Goal: Transaction & Acquisition: Purchase product/service

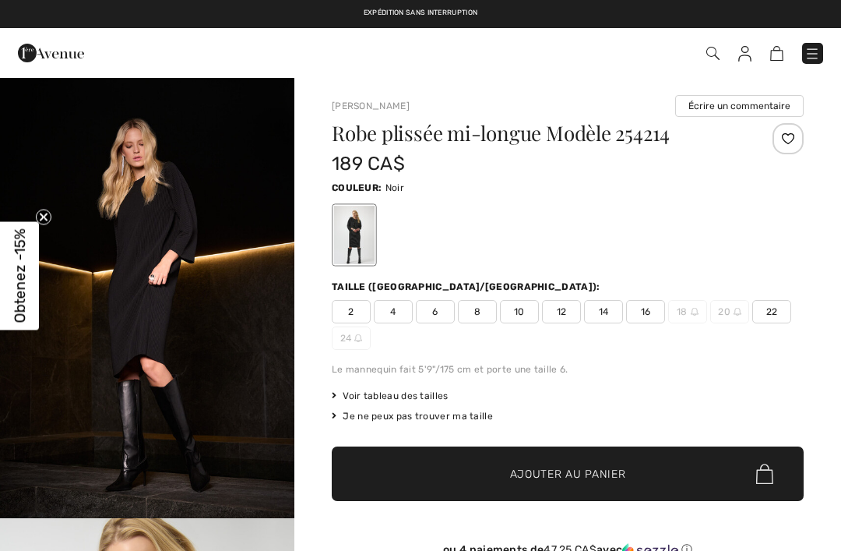
checkbox input "true"
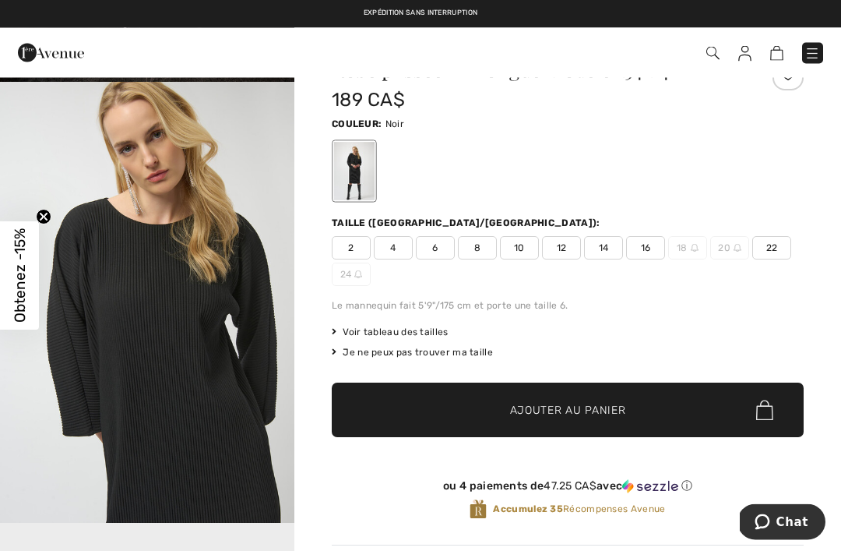
scroll to position [374, 0]
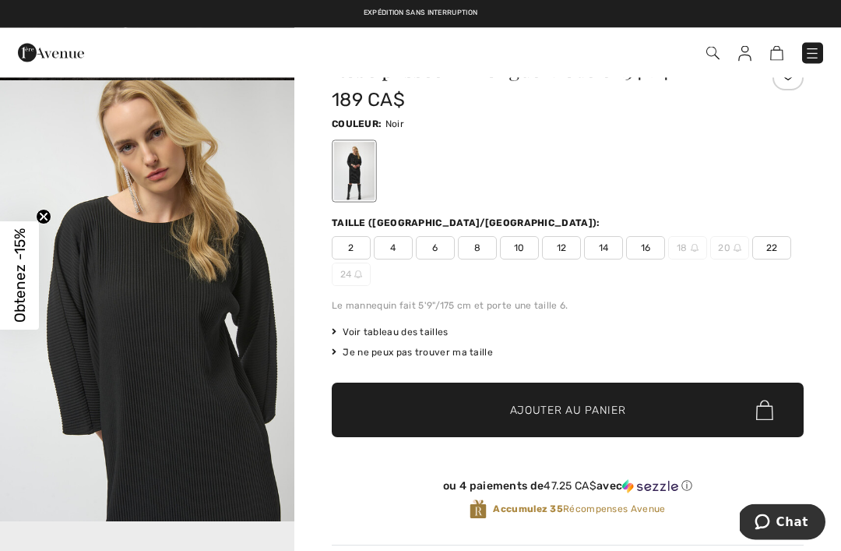
click at [644, 249] on span "16" at bounding box center [645, 248] width 39 height 23
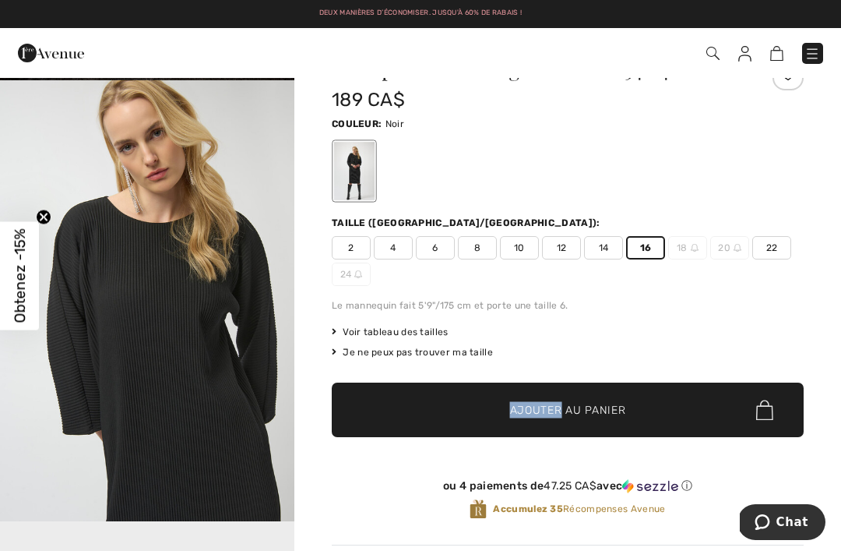
click at [773, 407] on img at bounding box center [765, 410] width 17 height 20
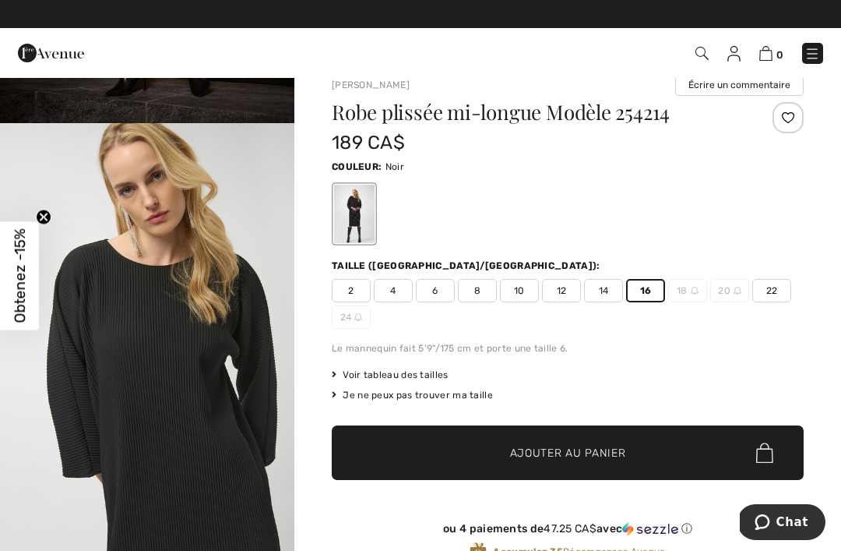
scroll to position [0, 0]
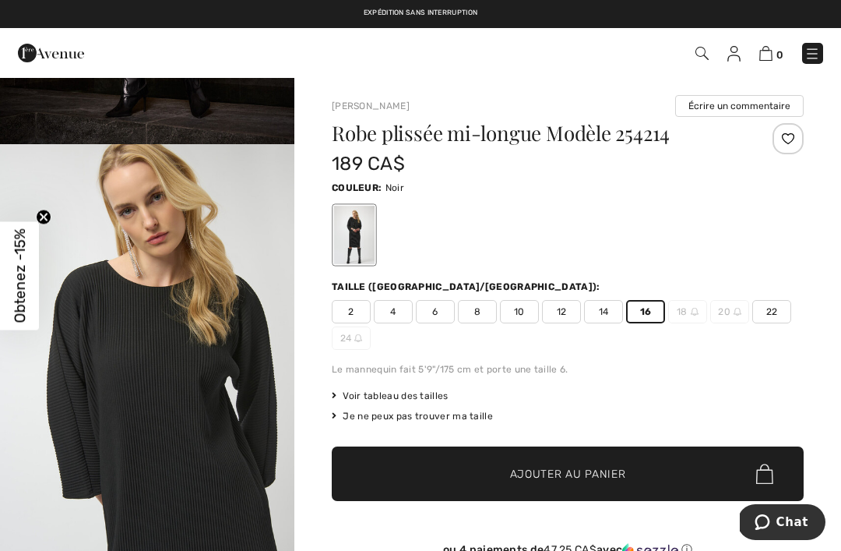
click at [773, 54] on img at bounding box center [766, 53] width 13 height 15
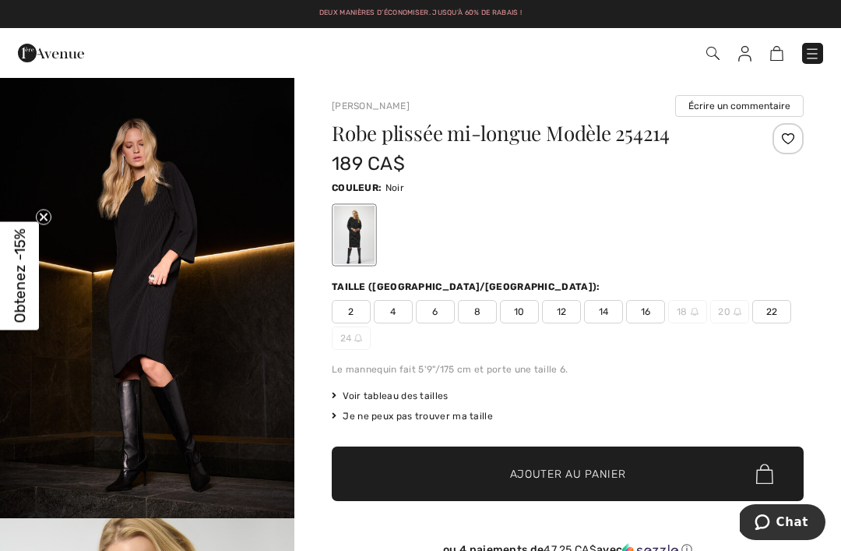
click at [644, 309] on span "16" at bounding box center [645, 311] width 39 height 23
click at [501, 477] on span "✔ Ajouté au panier" at bounding box center [545, 474] width 122 height 16
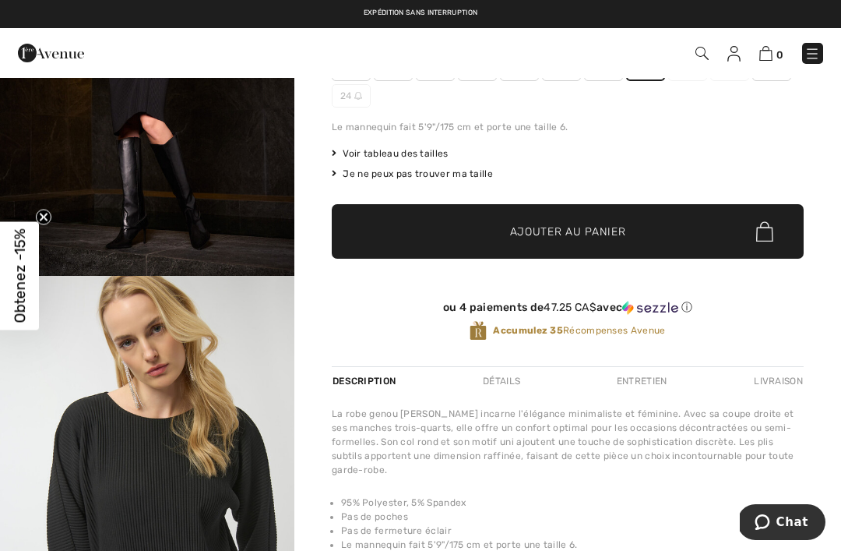
scroll to position [263, 0]
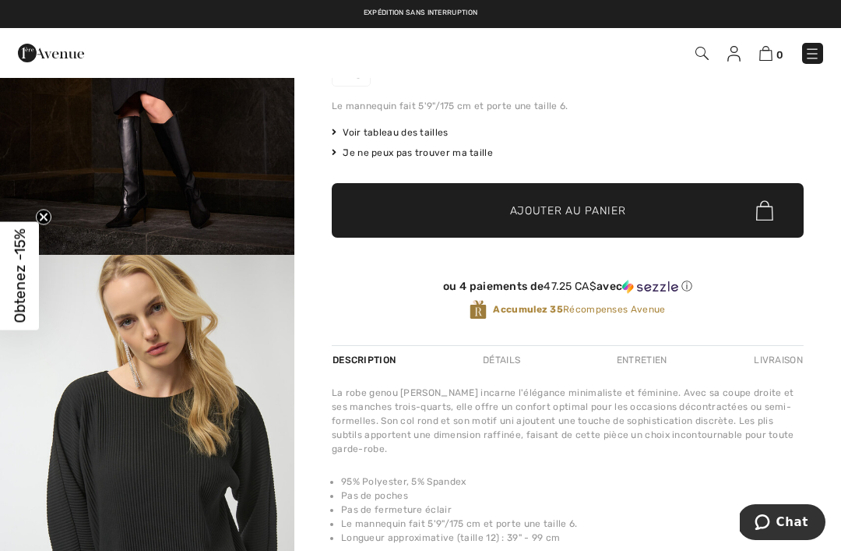
click at [786, 517] on span "Chat" at bounding box center [793, 522] width 32 height 14
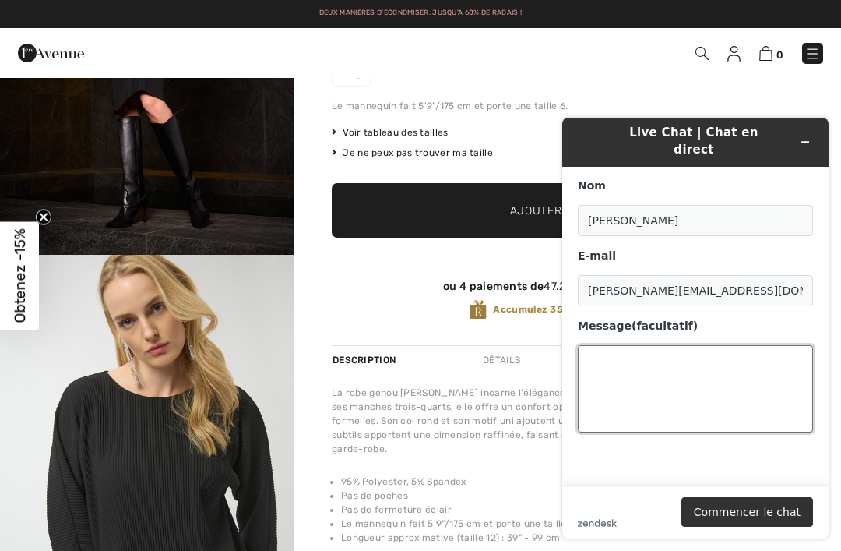
click at [587, 345] on textarea "Message (facultatif)" at bounding box center [695, 388] width 235 height 87
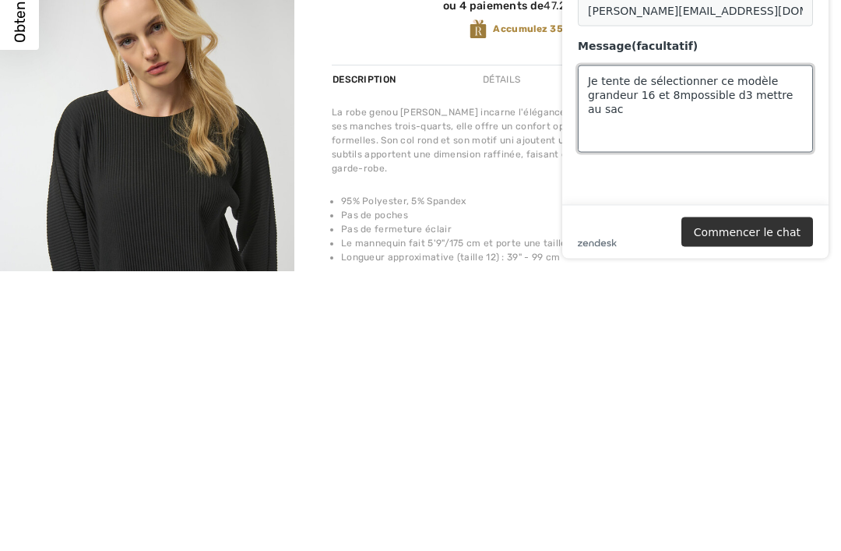
click at [670, 78] on textarea "Je tente de sélectionner ce modèle grandeur 16 et 8mpossible d3 mettre au sac" at bounding box center [695, 108] width 235 height 87
click at [733, 76] on textarea "Je tente de sélectionner ce modèle grandeur 16 et impossible d3 mettre au sac" at bounding box center [695, 108] width 235 height 87
click at [618, 99] on textarea "Je tente de sélectionner ce modèle grandeur 16 et impossible de mettre au sac" at bounding box center [695, 108] width 235 height 87
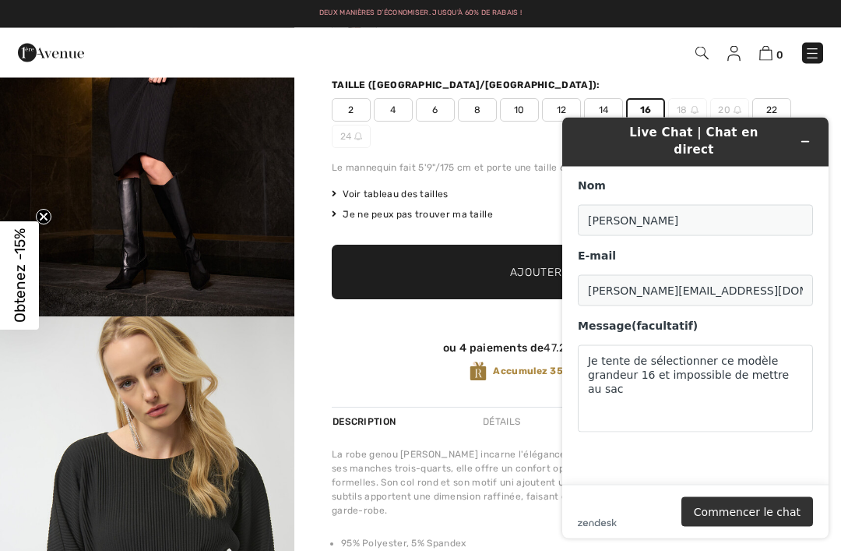
scroll to position [215, 0]
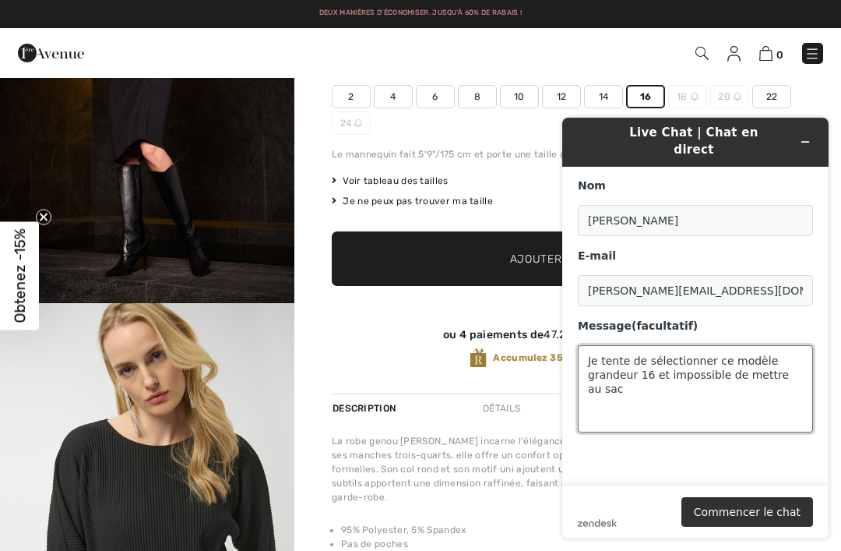
click at [640, 379] on textarea "Je tente de sélectionner ce modèle grandeur 16 et impossible de mettre au sac" at bounding box center [695, 388] width 235 height 87
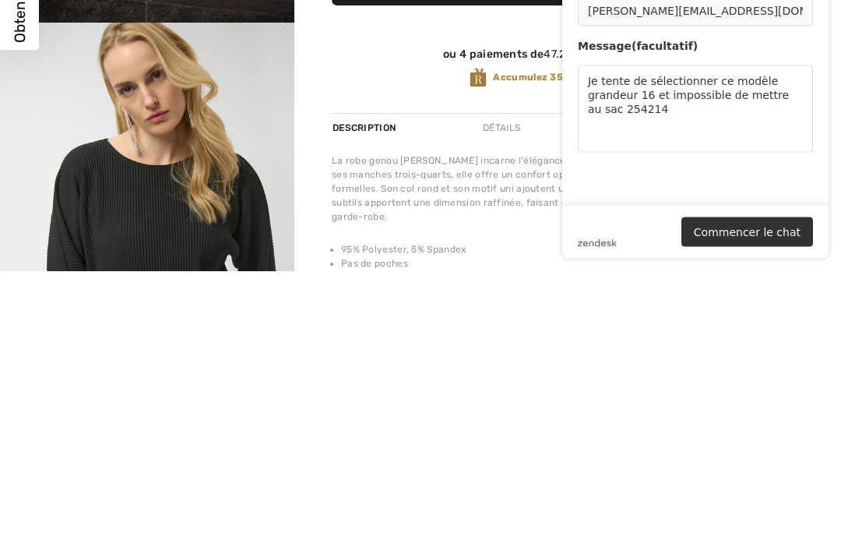
scroll to position [496, 0]
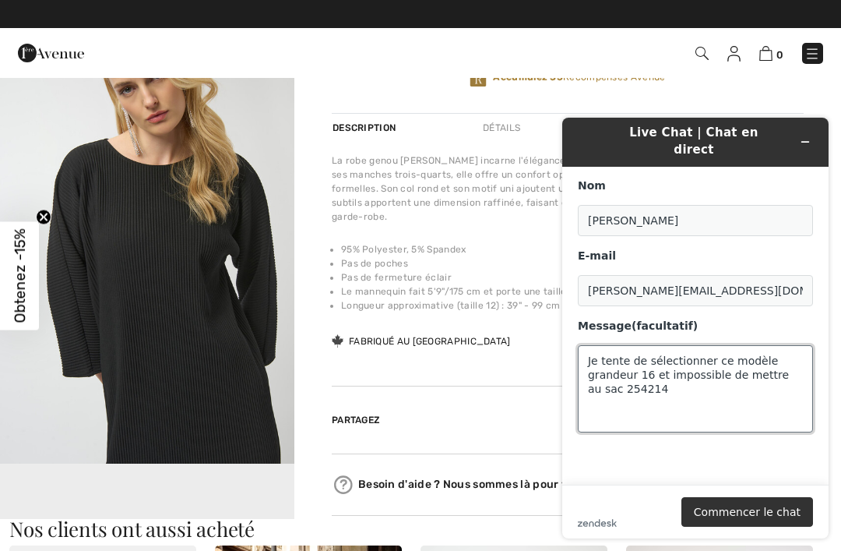
type textarea "Je tente de sélectionner ce modèle grandeur 16 et impossible de mettre au sac 2…"
click at [734, 510] on button "Commencer le chat" at bounding box center [748, 512] width 132 height 30
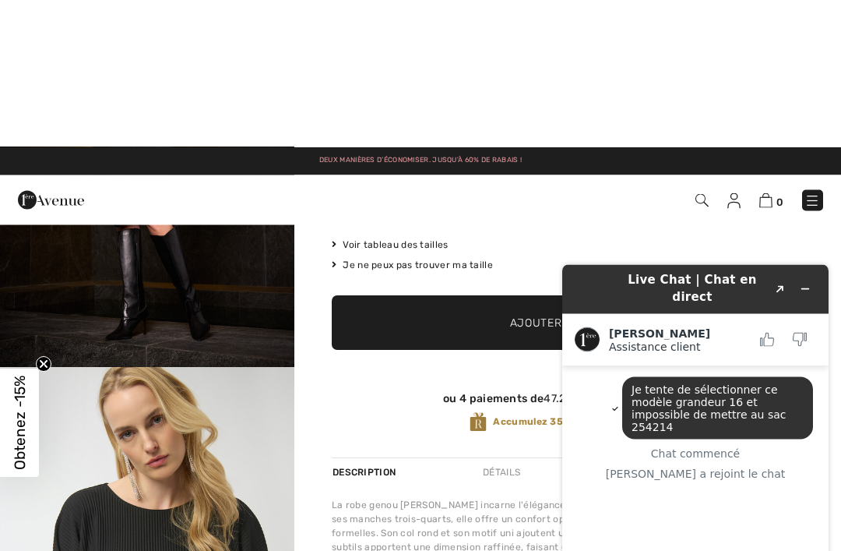
scroll to position [0, 0]
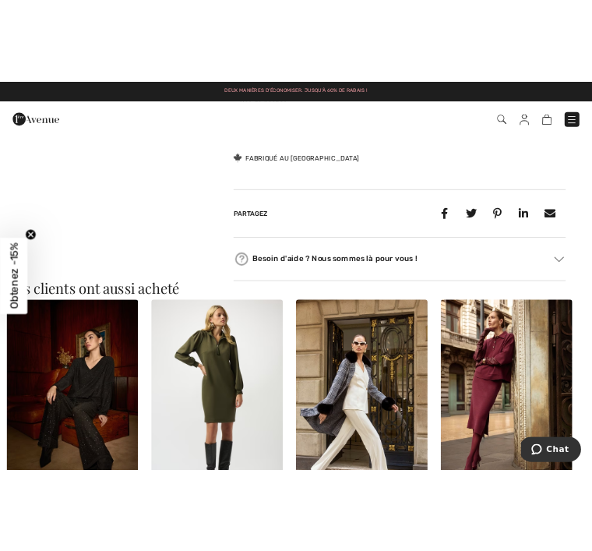
scroll to position [1416, 0]
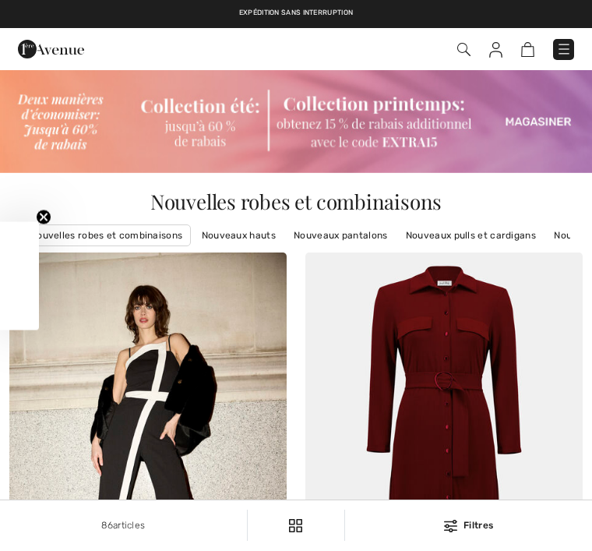
checkbox input "true"
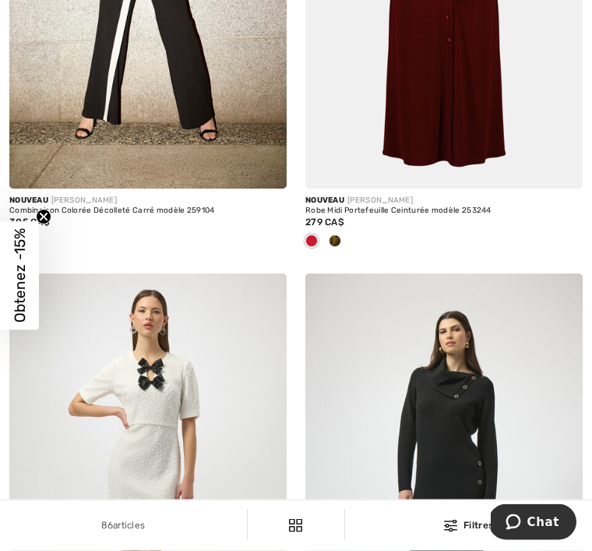
scroll to position [481, 0]
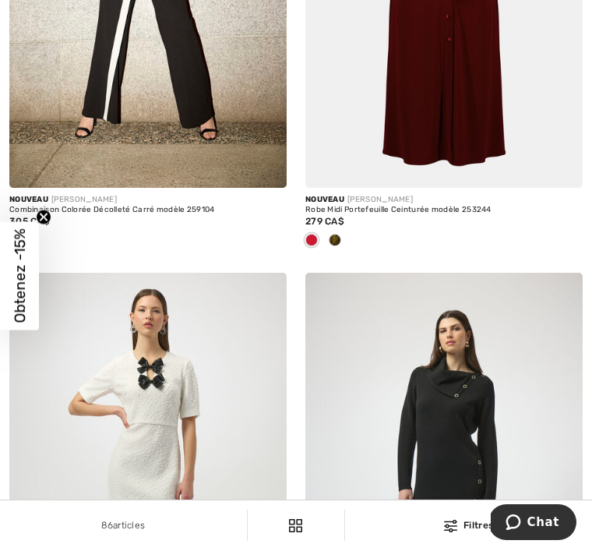
click at [538, 522] on span "Chat" at bounding box center [543, 522] width 32 height 14
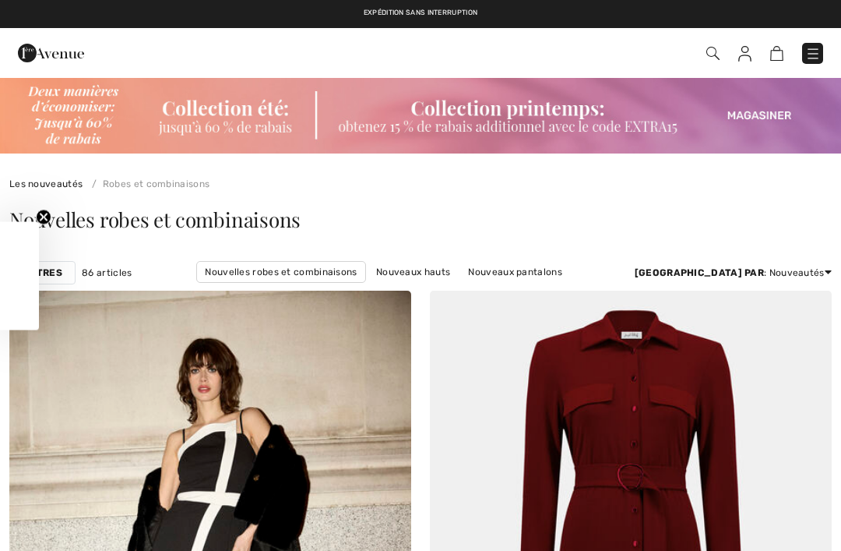
checkbox input "true"
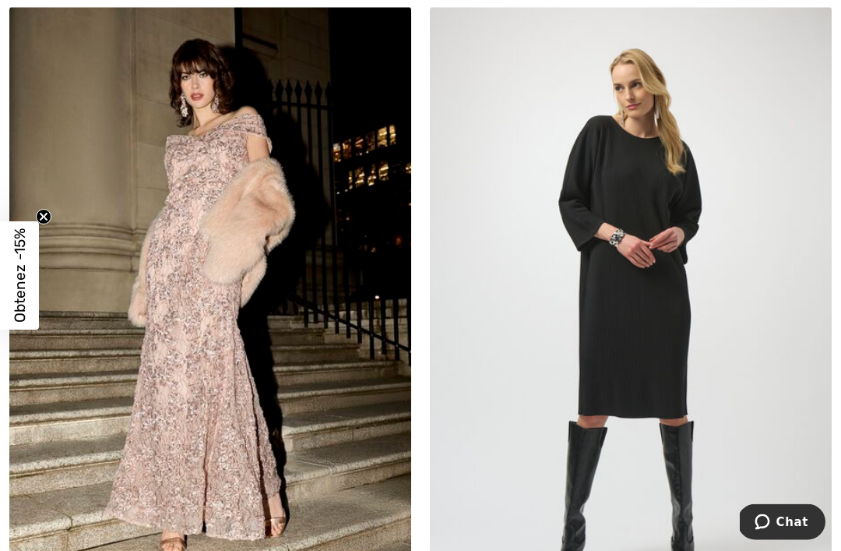
scroll to position [4499, 0]
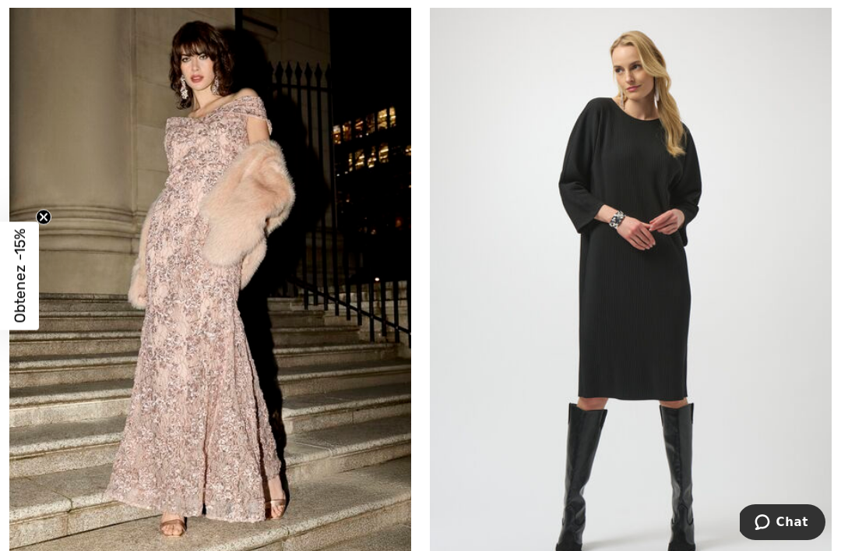
click at [672, 335] on img at bounding box center [631, 289] width 402 height 603
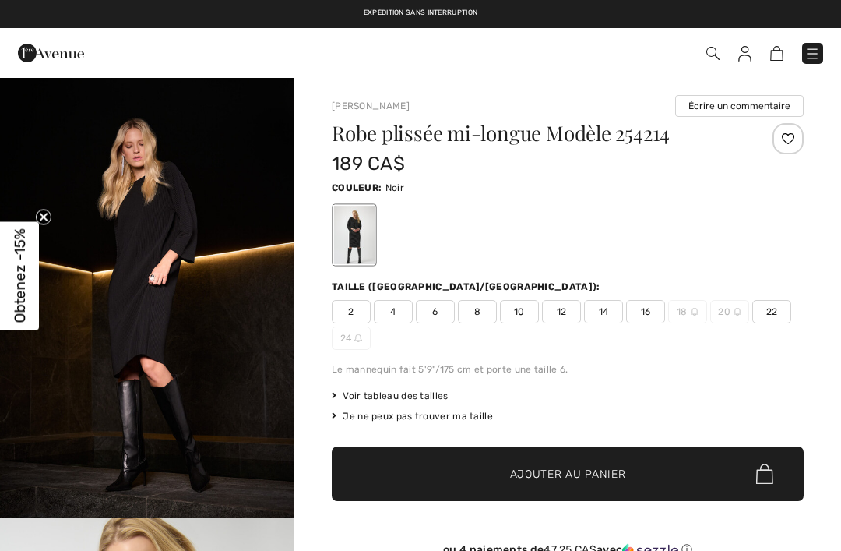
checkbox input "true"
click at [789, 515] on span "Chat" at bounding box center [793, 522] width 32 height 14
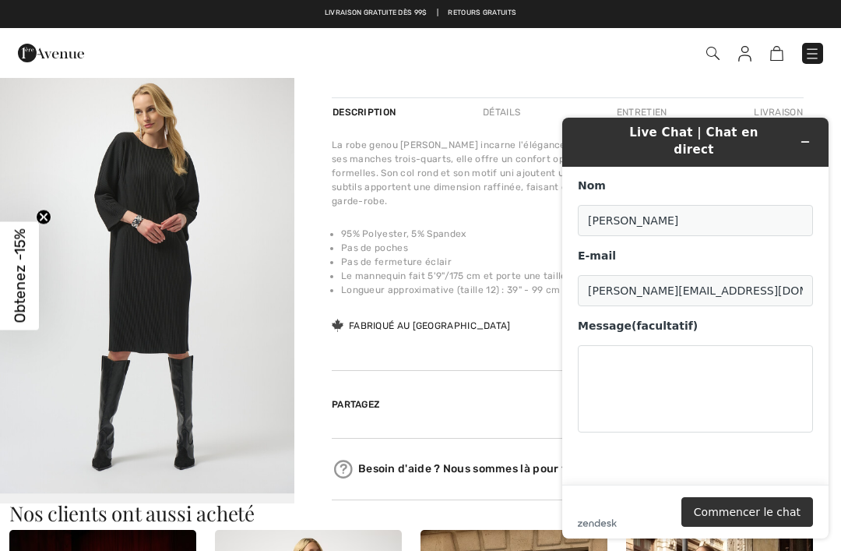
scroll to position [1279, 0]
click at [799, 134] on button "Réduire le widget" at bounding box center [805, 142] width 25 height 22
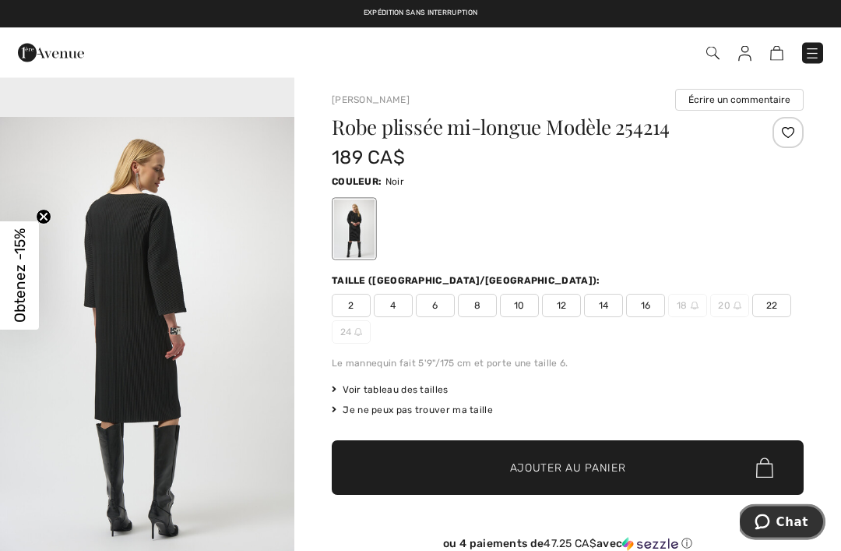
scroll to position [0, 0]
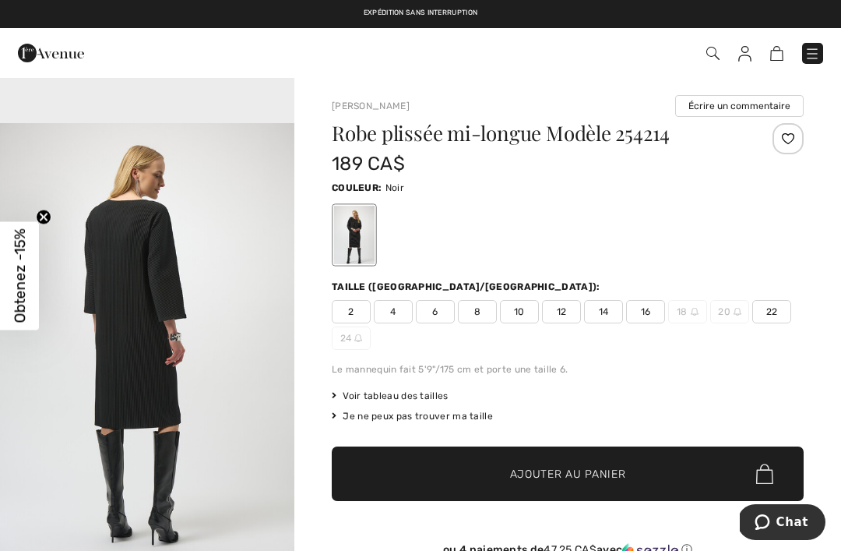
click at [644, 311] on span "16" at bounding box center [645, 311] width 39 height 23
click at [373, 474] on span "✔ Ajouté au panier Ajouter au panier" at bounding box center [568, 473] width 472 height 55
click at [566, 472] on span "Ajouter au panier" at bounding box center [568, 474] width 116 height 16
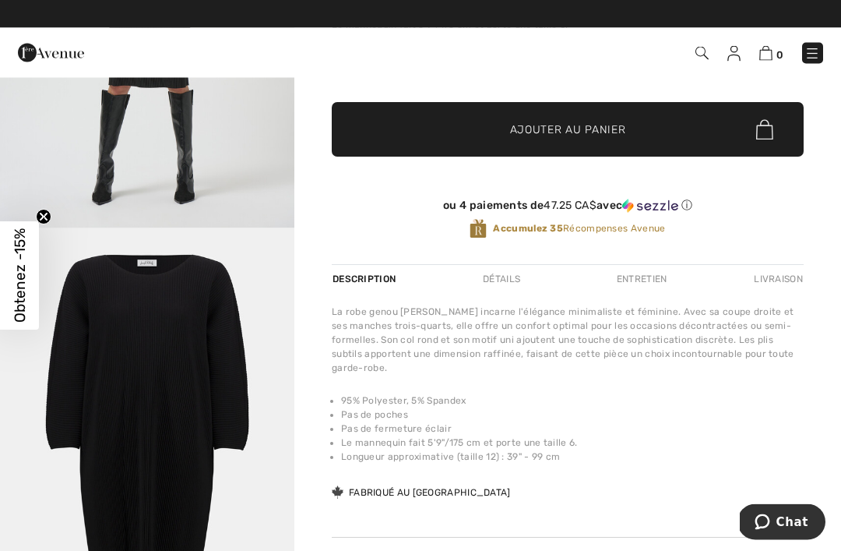
scroll to position [344, 0]
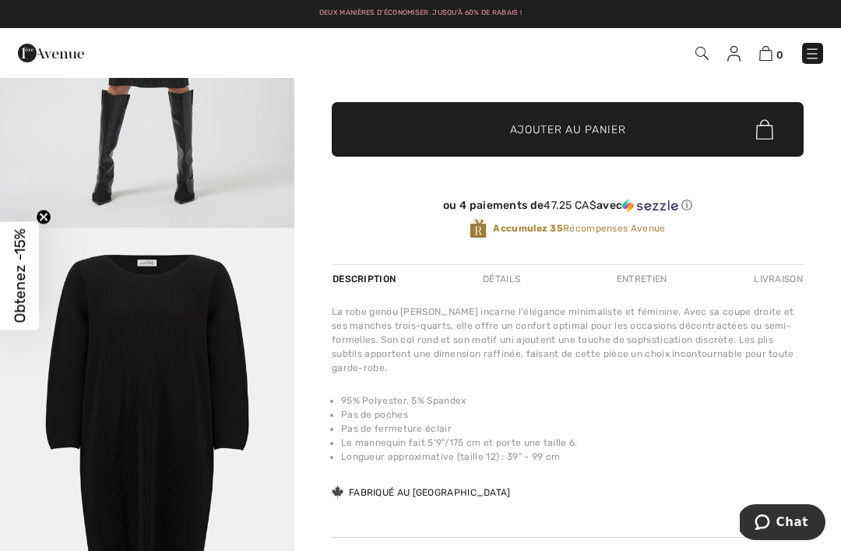
click at [780, 520] on span "Chat" at bounding box center [793, 522] width 32 height 14
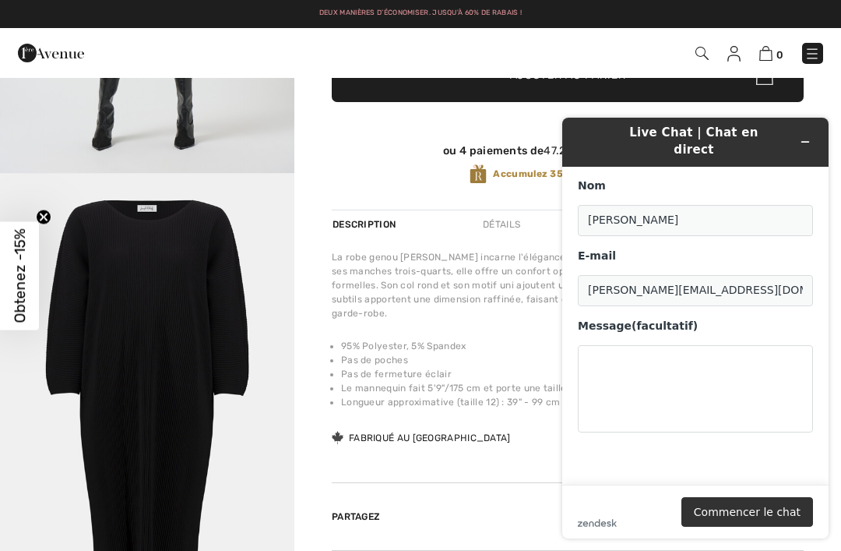
scroll to position [1775, 0]
click at [804, 136] on icon "Réduire le widget" at bounding box center [805, 141] width 11 height 11
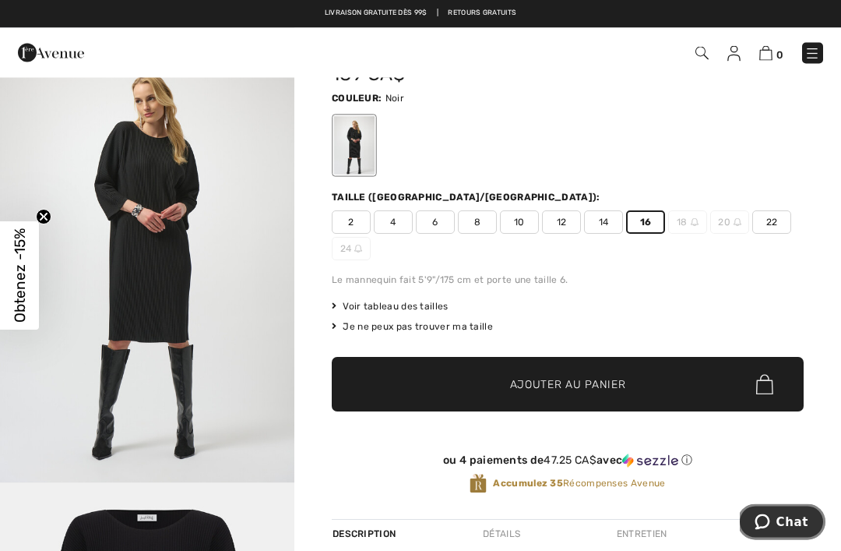
scroll to position [0, 0]
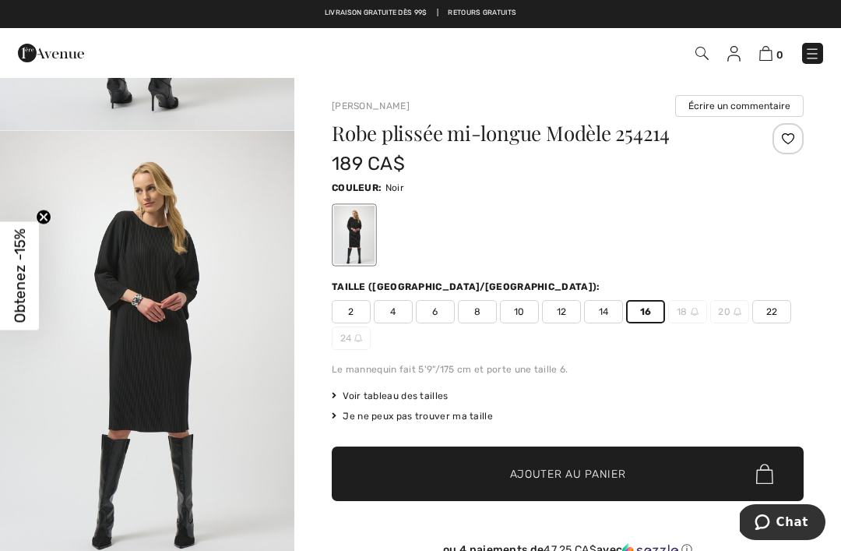
click at [344, 319] on span "2" at bounding box center [351, 311] width 39 height 23
click at [393, 315] on span "4" at bounding box center [393, 311] width 39 height 23
click at [432, 312] on span "6" at bounding box center [435, 311] width 39 height 23
click at [476, 320] on span "8" at bounding box center [477, 311] width 39 height 23
click at [510, 317] on span "10" at bounding box center [519, 311] width 39 height 23
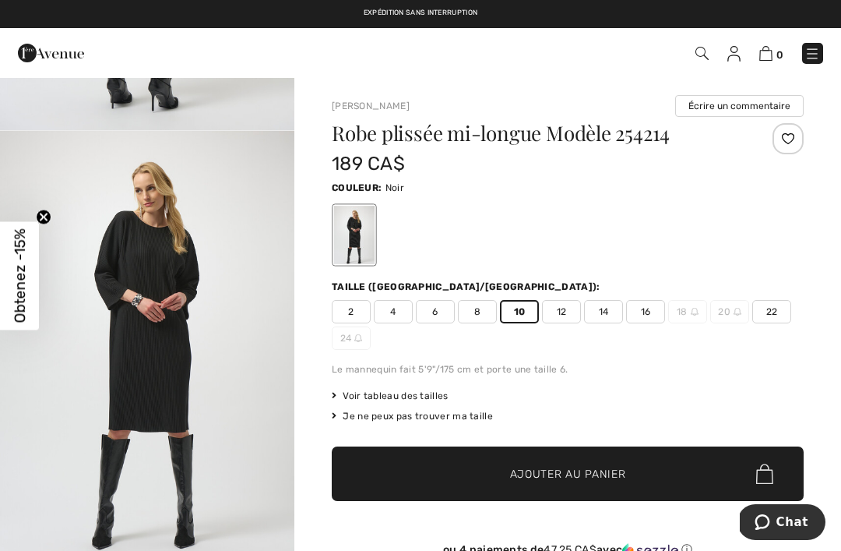
click at [556, 317] on span "12" at bounding box center [561, 311] width 39 height 23
click at [598, 320] on span "14" at bounding box center [603, 311] width 39 height 23
click at [637, 316] on span "16" at bounding box center [645, 311] width 39 height 23
click at [563, 473] on span "Ajouter au panier" at bounding box center [568, 474] width 116 height 16
click at [762, 56] on img at bounding box center [766, 53] width 13 height 15
